Goal: Obtain resource: Download file/media

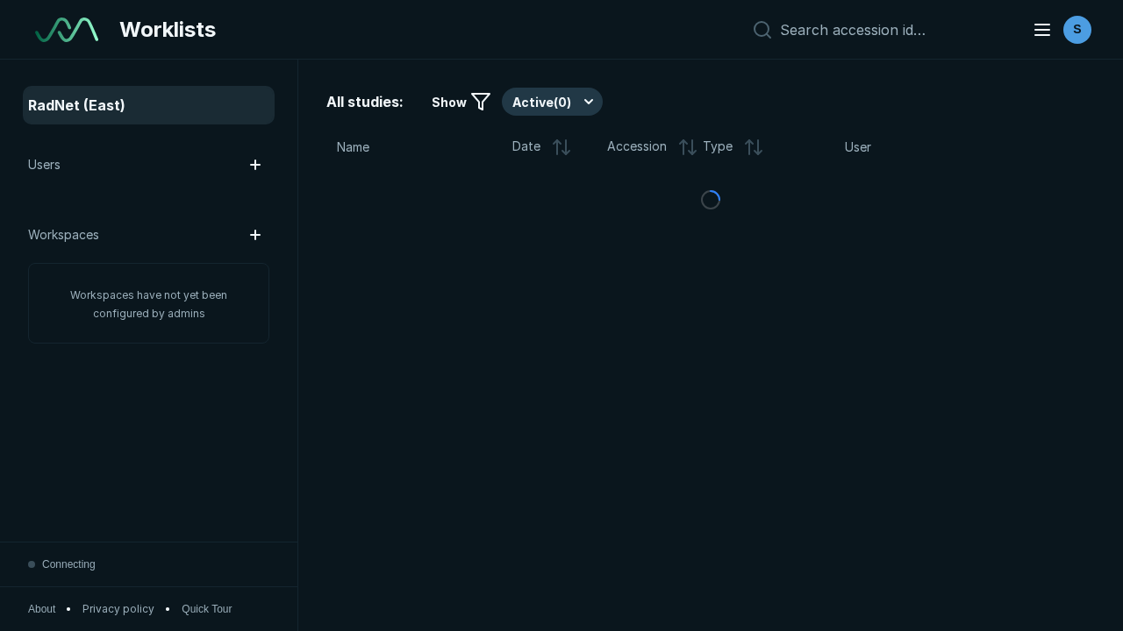
scroll to position [4789, 7305]
